Goal: Ask a question: Seek information or help from site administrators or community

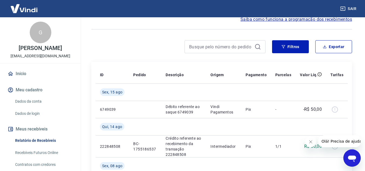
scroll to position [81, 0]
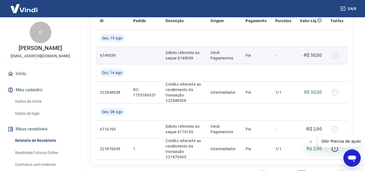
click at [335, 55] on div at bounding box center [337, 55] width 13 height 9
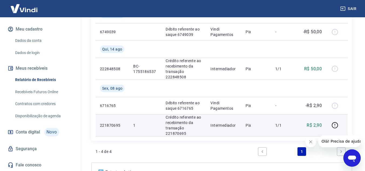
scroll to position [78, 0]
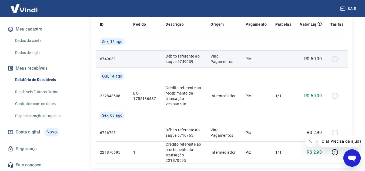
click at [335, 61] on div at bounding box center [337, 59] width 13 height 9
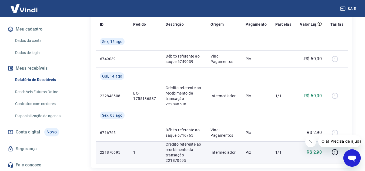
scroll to position [159, 0]
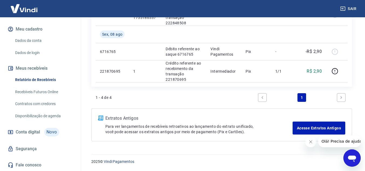
click at [344, 95] on link "Next page" at bounding box center [341, 97] width 9 height 9
click at [36, 130] on span "Conta digital" at bounding box center [28, 132] width 24 height 8
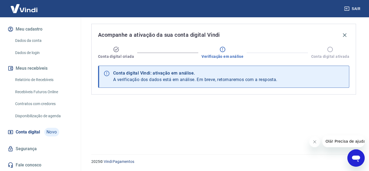
click at [32, 89] on link "Recebíveis Futuros Online" at bounding box center [43, 92] width 61 height 11
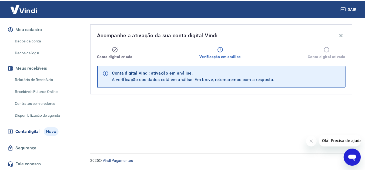
scroll to position [12, 0]
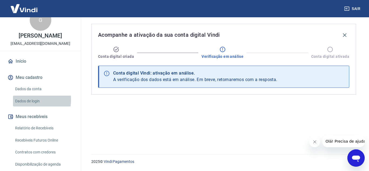
click at [27, 106] on link "Dados de login" at bounding box center [43, 101] width 61 height 11
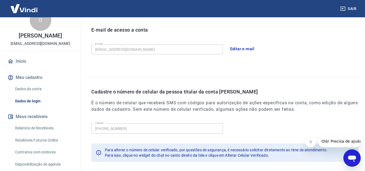
scroll to position [94, 0]
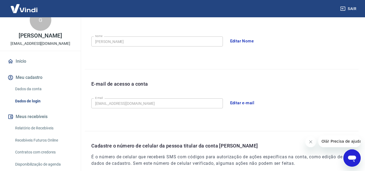
click at [22, 95] on link "Dados da conta" at bounding box center [43, 89] width 61 height 11
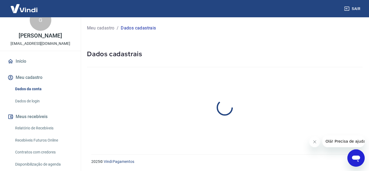
select select "SP"
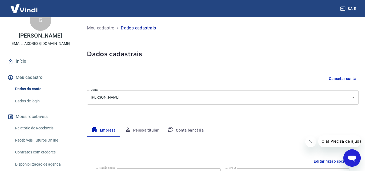
scroll to position [54, 0]
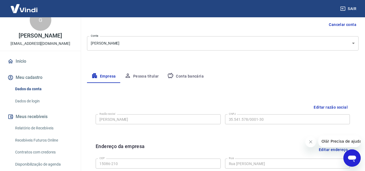
click at [207, 81] on button "Conta bancária" at bounding box center [185, 76] width 45 height 13
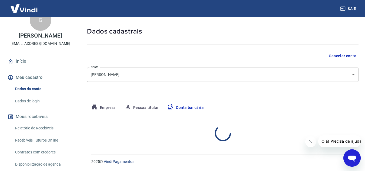
select select "1"
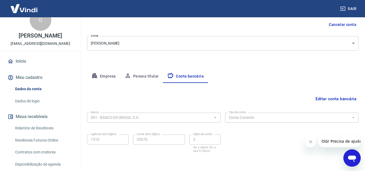
scroll to position [75, 0]
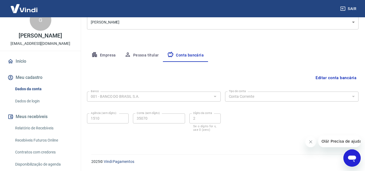
click at [148, 56] on button "Pessoa titular" at bounding box center [141, 55] width 43 height 13
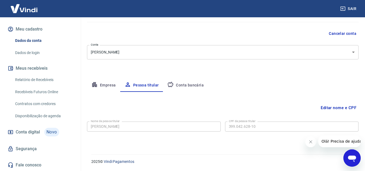
scroll to position [12, 0]
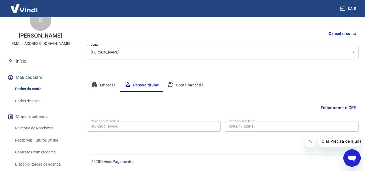
click at [34, 64] on link "Início" at bounding box center [40, 61] width 68 height 12
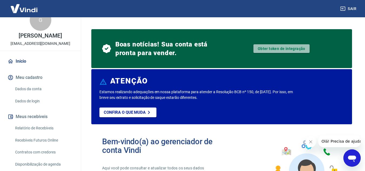
click at [269, 51] on link "Obter token de integração" at bounding box center [282, 48] width 56 height 9
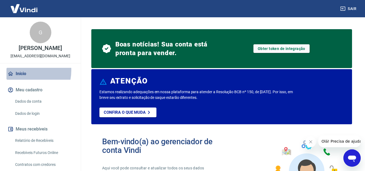
click at [19, 76] on link "Início" at bounding box center [40, 74] width 68 height 12
click at [19, 80] on link "Início" at bounding box center [40, 74] width 68 height 12
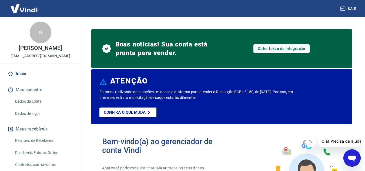
click at [22, 96] on button "Meu cadastro" at bounding box center [40, 90] width 68 height 12
click at [16, 78] on link "Início" at bounding box center [40, 74] width 68 height 12
click at [24, 6] on img at bounding box center [23, 8] width 35 height 16
click at [348, 160] on icon "Abrir janela de mensagens" at bounding box center [353, 158] width 10 height 10
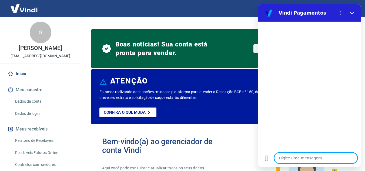
scroll to position [67, 0]
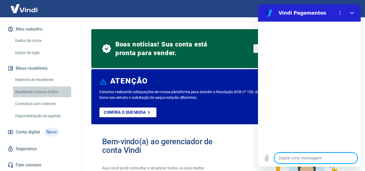
click at [36, 93] on link "Recebíveis Futuros Online" at bounding box center [43, 92] width 61 height 11
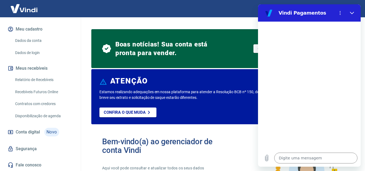
type textarea "x"
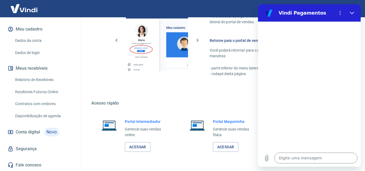
scroll to position [369, 0]
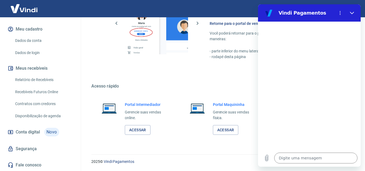
click at [32, 127] on link "Conta digital Novo" at bounding box center [40, 132] width 68 height 13
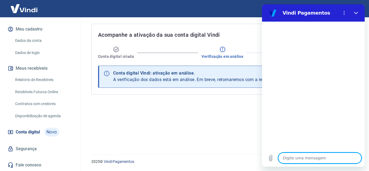
click at [305, 155] on textarea at bounding box center [320, 158] width 83 height 11
type textarea "BN"
type textarea "x"
type textarea "BNo"
type textarea "x"
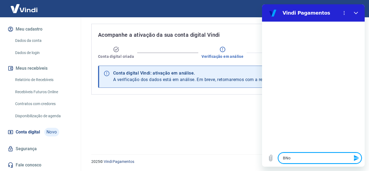
type textarea "BNom"
type textarea "x"
type textarea "BNo"
type textarea "x"
type textarea "BN"
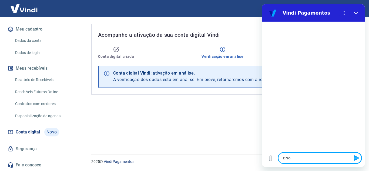
type textarea "x"
type textarea "B"
type textarea "x"
type textarea "Bo"
type textarea "x"
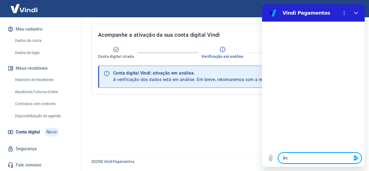
type textarea "Bom"
type textarea "x"
type textarea "Bom"
type textarea "x"
type textarea "Bom d"
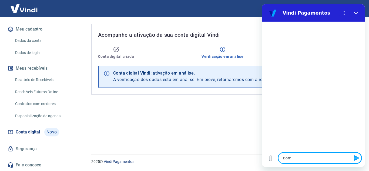
type textarea "x"
type textarea "Bom di"
type textarea "x"
type textarea "Bom dia"
type textarea "x"
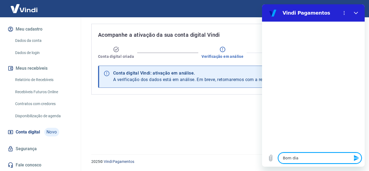
type textarea "Bom dia,"
type textarea "x"
type textarea "Bom dia,"
type textarea "x"
type textarea "Bom dia,"
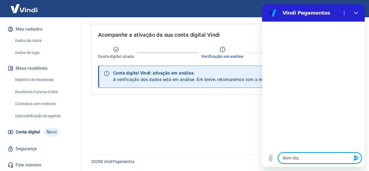
type textarea "x"
type textarea "Bom dia"
type textarea "x"
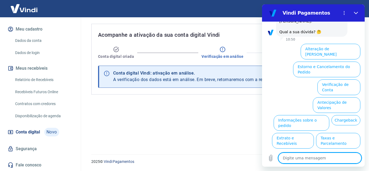
scroll to position [39, 0]
click at [342, 80] on button "Verificação de Conta" at bounding box center [339, 88] width 43 height 16
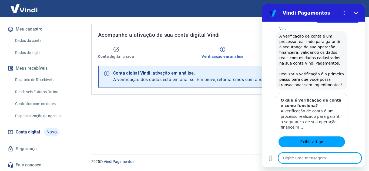
scroll to position [93, 0]
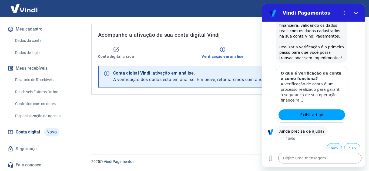
click at [332, 143] on button "Sim" at bounding box center [334, 148] width 15 height 10
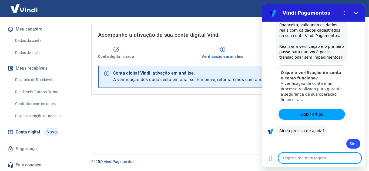
type textarea "x"
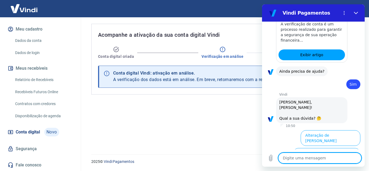
scroll to position [234, 0]
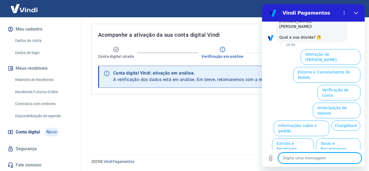
type textarea "C"
type textarea "x"
type textarea "Co"
type textarea "x"
type textarea "Conm"
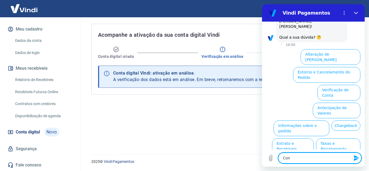
type textarea "x"
type textarea "Conmt"
type textarea "x"
type textarea "Conm"
type textarea "x"
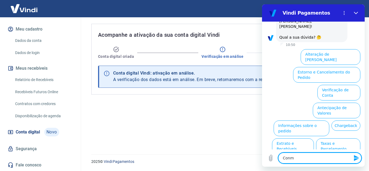
type textarea "Con"
type textarea "x"
type textarea "Cont"
type textarea "x"
type textarea "Conta"
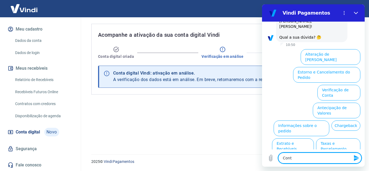
type textarea "x"
type textarea "Conta"
type textarea "x"
type textarea "Conta D"
type textarea "x"
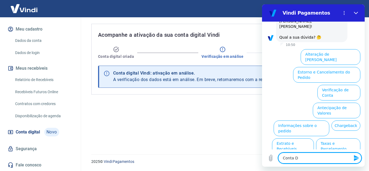
type textarea "Conta Di"
type textarea "x"
type textarea "Conta Dig"
type textarea "x"
type textarea "Conta Digi"
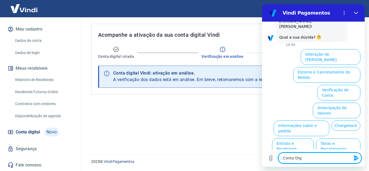
type textarea "x"
type textarea "Conta Digit"
type textarea "x"
type textarea "Conta Digita"
type textarea "x"
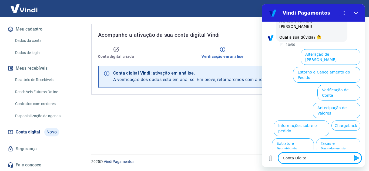
type textarea "Conta Digital"
type textarea "x"
type textarea "Conta Digital"
type textarea "x"
type textarea "Conta Digital V"
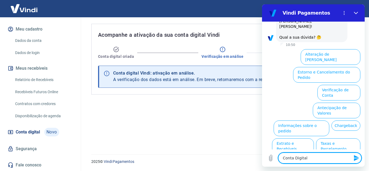
type textarea "x"
type textarea "Conta Digital Vi"
type textarea "x"
type textarea "Conta Digital Vin"
type textarea "x"
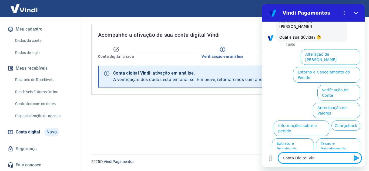
type textarea "Conta Digital Vind"
type textarea "x"
type textarea "Conta Digital Vindi"
type textarea "x"
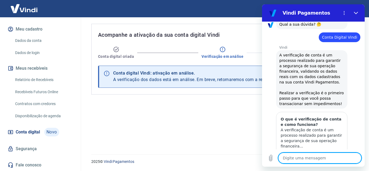
scroll to position [274, 0]
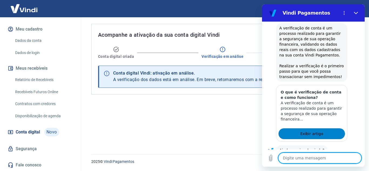
click at [316, 128] on link "Exibir artigo" at bounding box center [312, 133] width 67 height 11
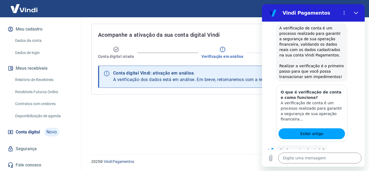
scroll to position [288, 0]
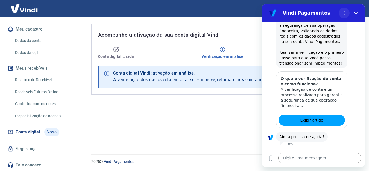
click at [347, 14] on button "Menu de opções" at bounding box center [344, 13] width 11 height 11
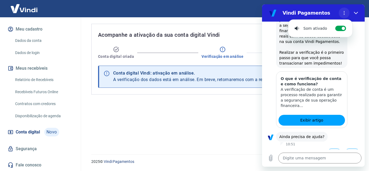
click at [347, 14] on button "Menu de opções" at bounding box center [344, 13] width 11 height 11
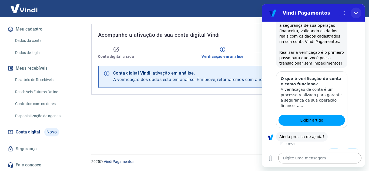
click at [357, 14] on icon "Fechar" at bounding box center [356, 13] width 4 height 2
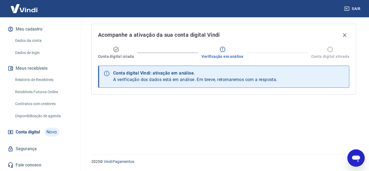
click at [212, 75] on div "Conta digital Vindi: ativação em análise." at bounding box center [195, 73] width 164 height 6
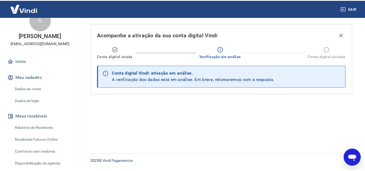
scroll to position [0, 0]
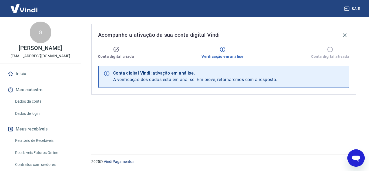
click at [29, 5] on img at bounding box center [23, 8] width 35 height 16
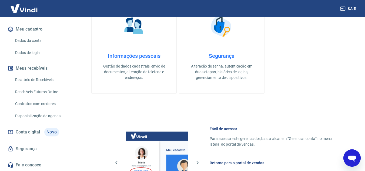
scroll to position [256, 0]
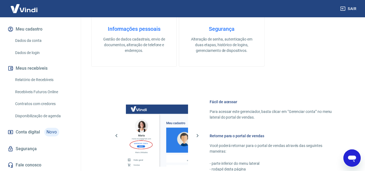
click at [34, 166] on link "Fale conosco" at bounding box center [40, 165] width 68 height 12
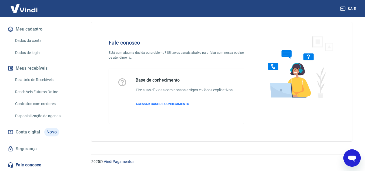
scroll to position [6, 0]
click at [166, 105] on span "ACESSAR BASE DE CONHECIMENTO" at bounding box center [163, 104] width 54 height 4
type textarea "x"
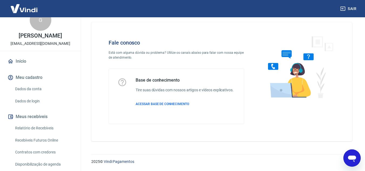
scroll to position [0, 0]
